Goal: Task Accomplishment & Management: Manage account settings

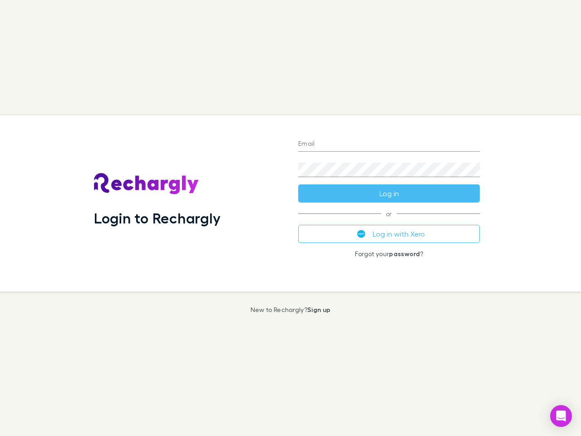
click at [290, 218] on div "Login to Rechargly" at bounding box center [189, 203] width 204 height 176
click at [389, 144] on input "Email" at bounding box center [388, 144] width 181 height 15
click at [389, 193] on form "Email Password Log in" at bounding box center [388, 166] width 181 height 73
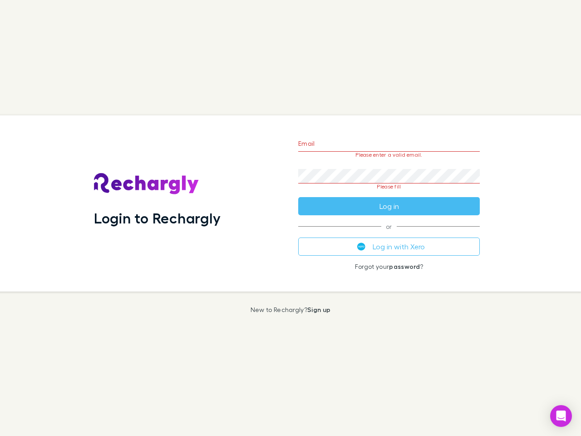
click at [389, 234] on div "Email Please enter a valid email. Password Please fill Log in or Log in with Xe…" at bounding box center [389, 203] width 196 height 176
click at [561, 416] on icon "Open Intercom Messenger" at bounding box center [561, 415] width 10 height 11
